Goal: Information Seeking & Learning: Learn about a topic

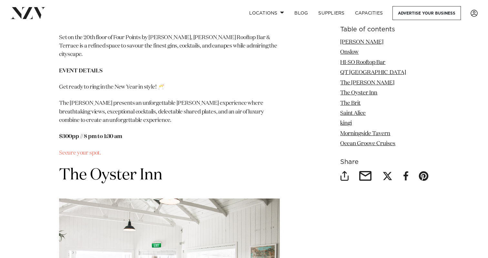
scroll to position [2393, 0]
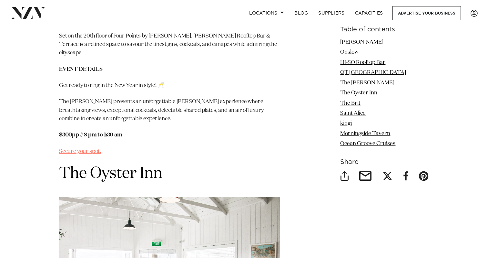
click at [70, 154] on link "Secure your spot." at bounding box center [80, 150] width 42 height 5
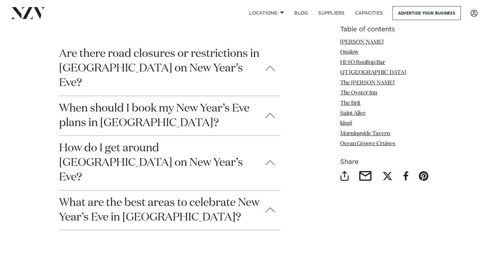
scroll to position [4531, 0]
click at [116, 75] on button "Are there road closures or restrictions in [GEOGRAPHIC_DATA] on New Year’s Eve?" at bounding box center [169, 69] width 221 height 54
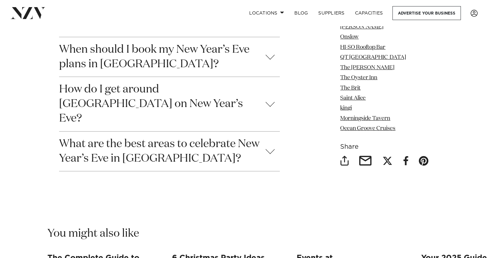
click at [115, 92] on button "How do I get around [GEOGRAPHIC_DATA] on New Year’s Eve?" at bounding box center [169, 104] width 221 height 54
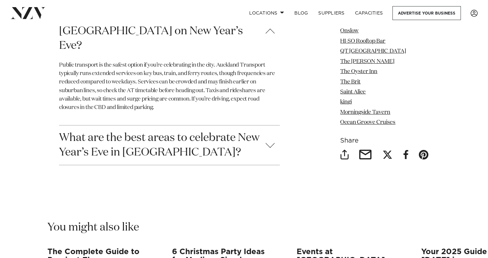
scroll to position [4663, 0]
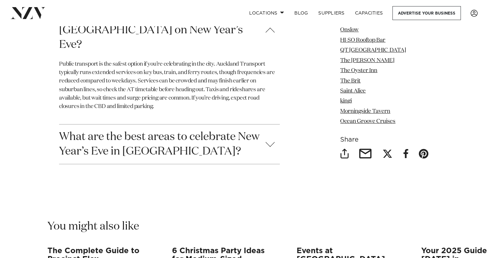
click at [70, 124] on button "What are the best areas to celebrate New Year’s Eve in [GEOGRAPHIC_DATA]?" at bounding box center [169, 143] width 221 height 39
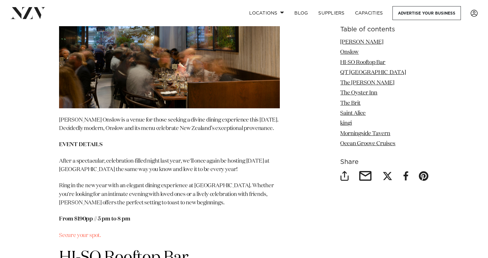
scroll to position [1317, 0]
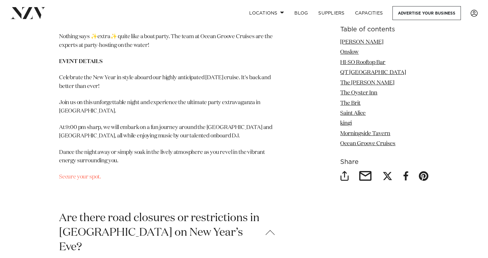
scroll to position [4373, 0]
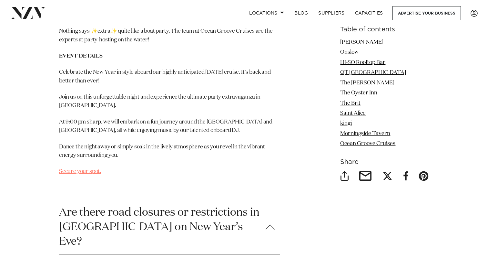
click at [70, 173] on link "Secure your spot." at bounding box center [80, 170] width 42 height 5
